Goal: Information Seeking & Learning: Learn about a topic

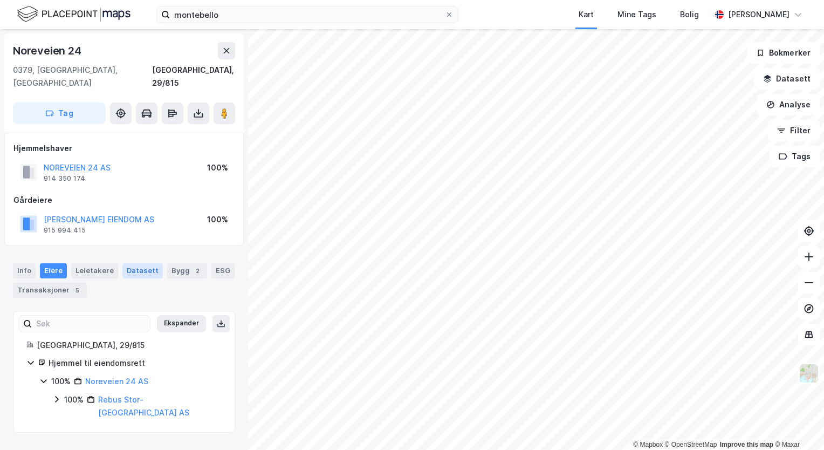
click at [139, 263] on div "Datasett" at bounding box center [142, 270] width 40 height 15
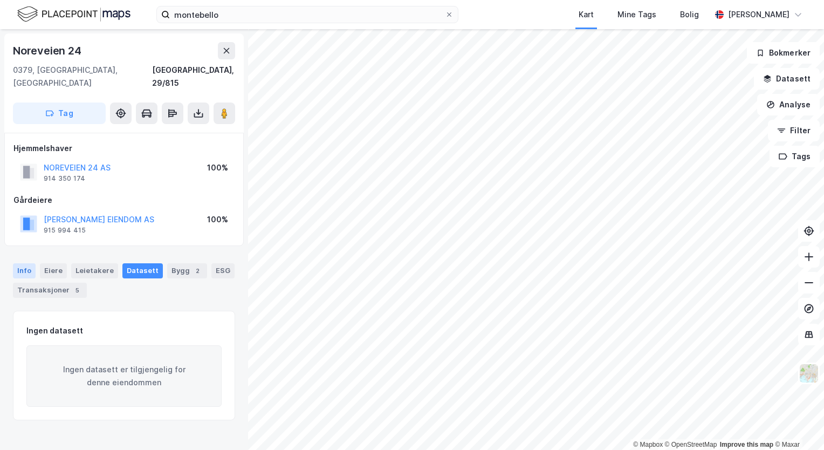
click at [31, 263] on div "Info" at bounding box center [24, 270] width 23 height 15
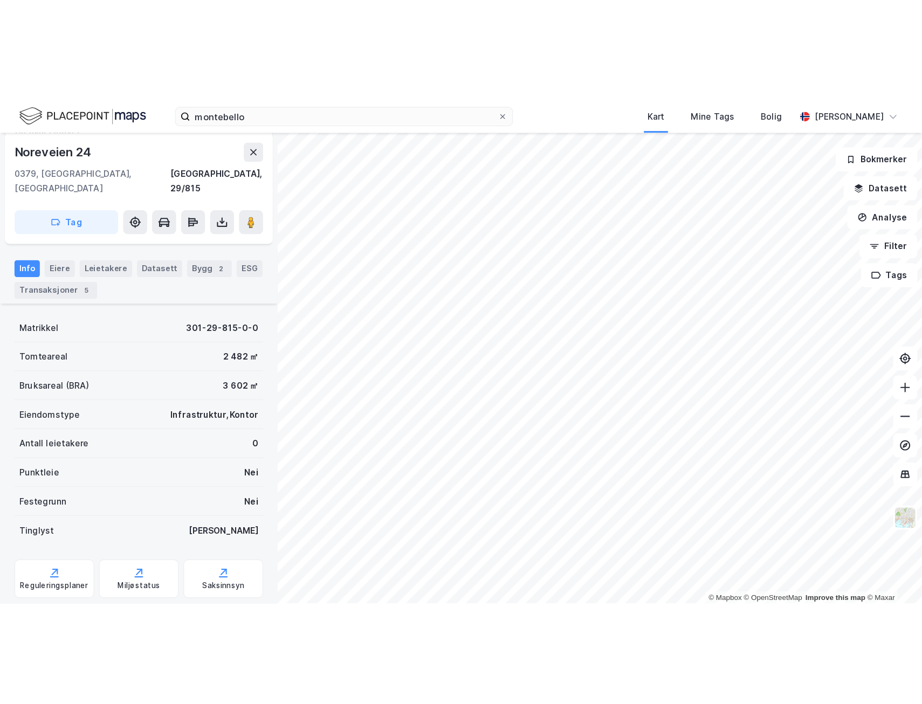
scroll to position [137, 0]
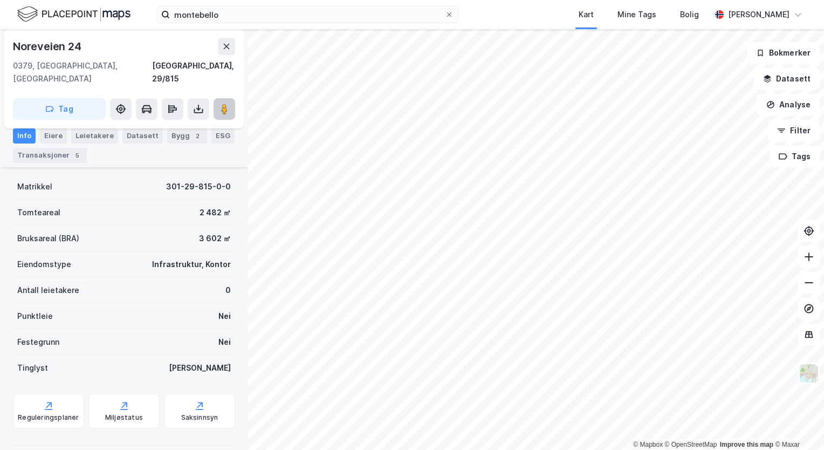
click at [228, 105] on button at bounding box center [225, 109] width 22 height 22
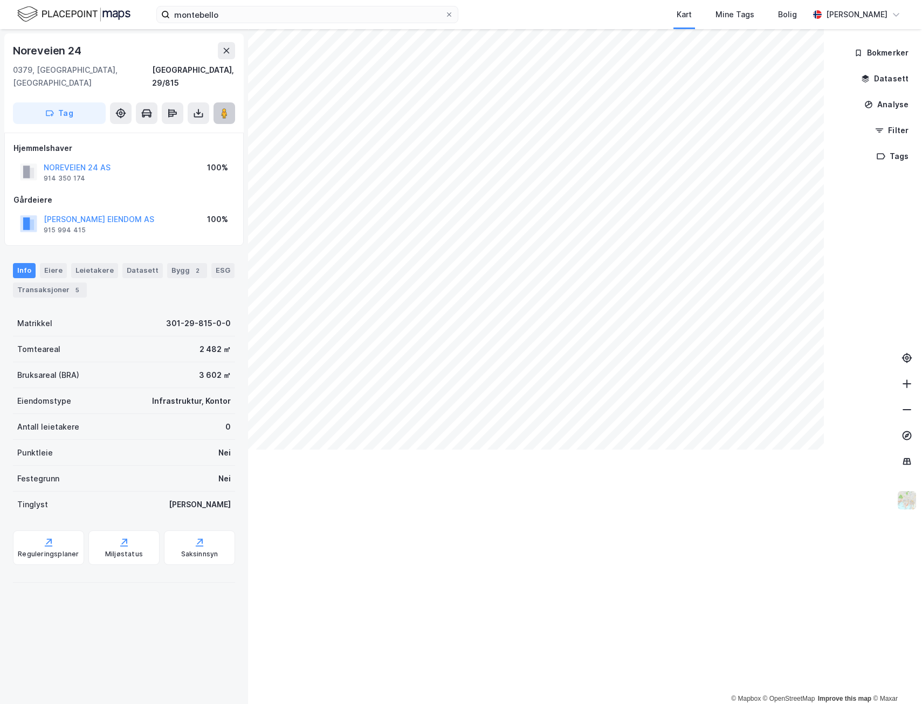
scroll to position [0, 0]
